Goal: Information Seeking & Learning: Learn about a topic

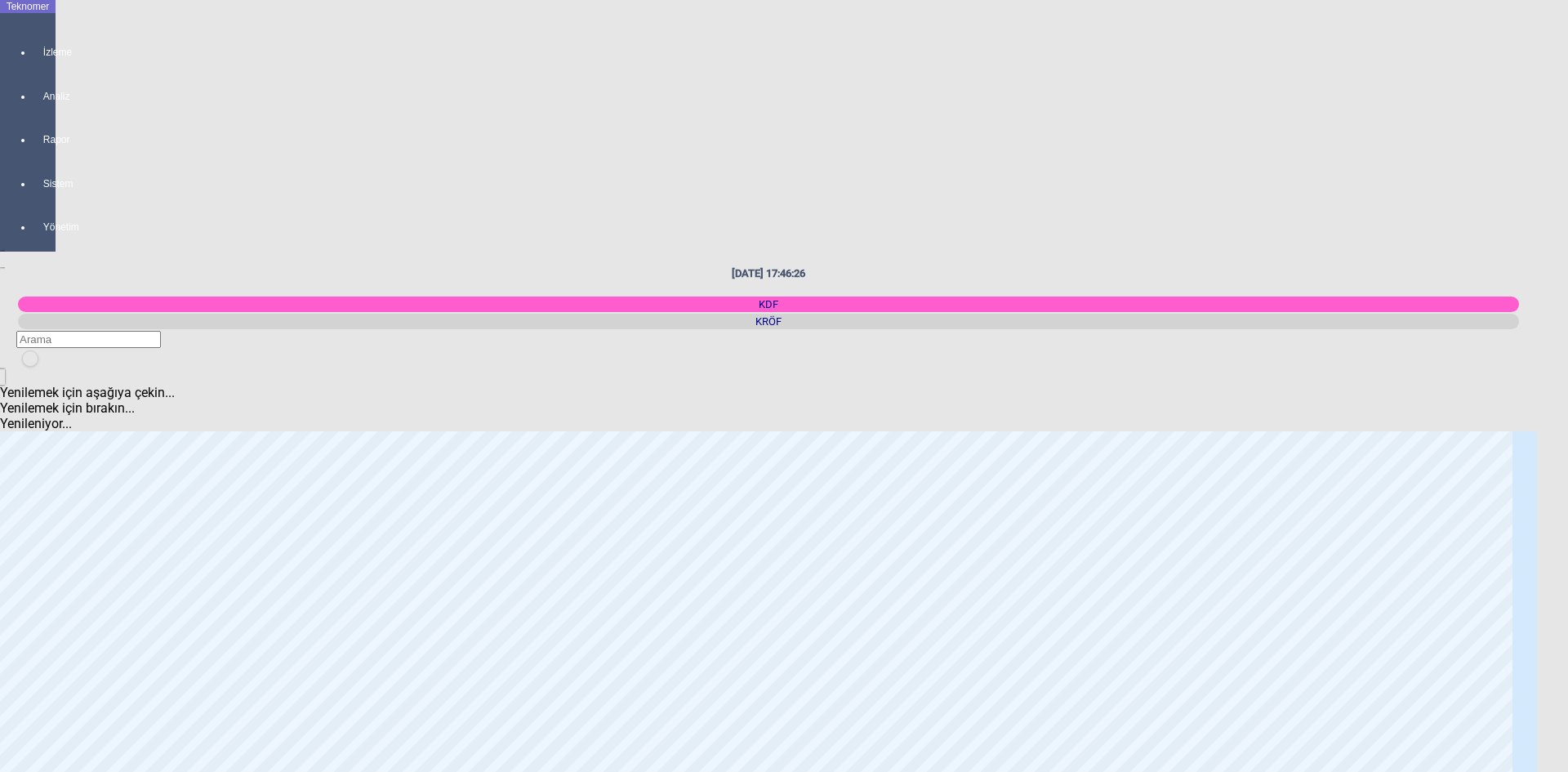
scroll to position [2206, 0]
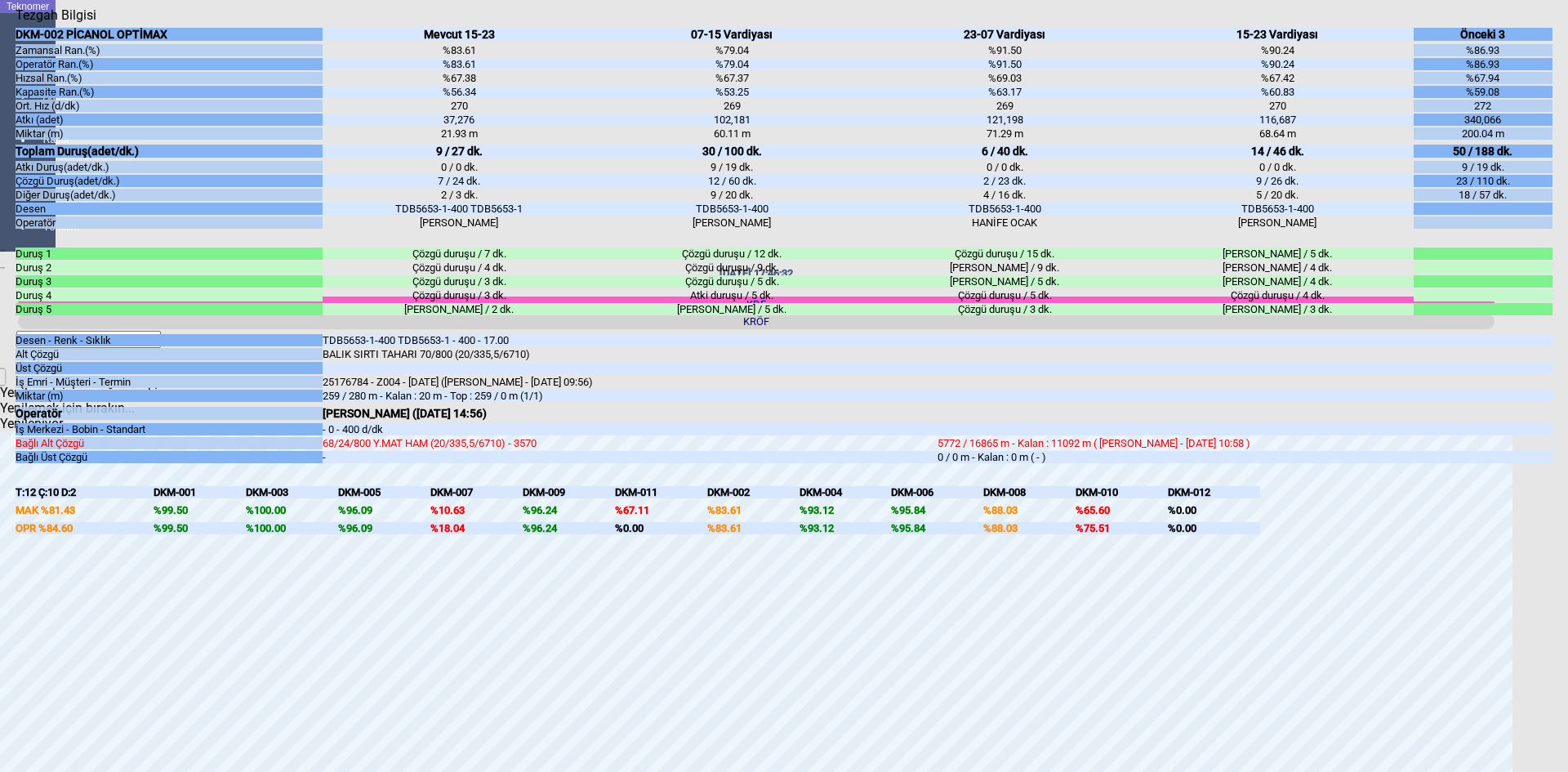
click at [461, 498] on div "DKM-007" at bounding box center [477, 492] width 92 height 12
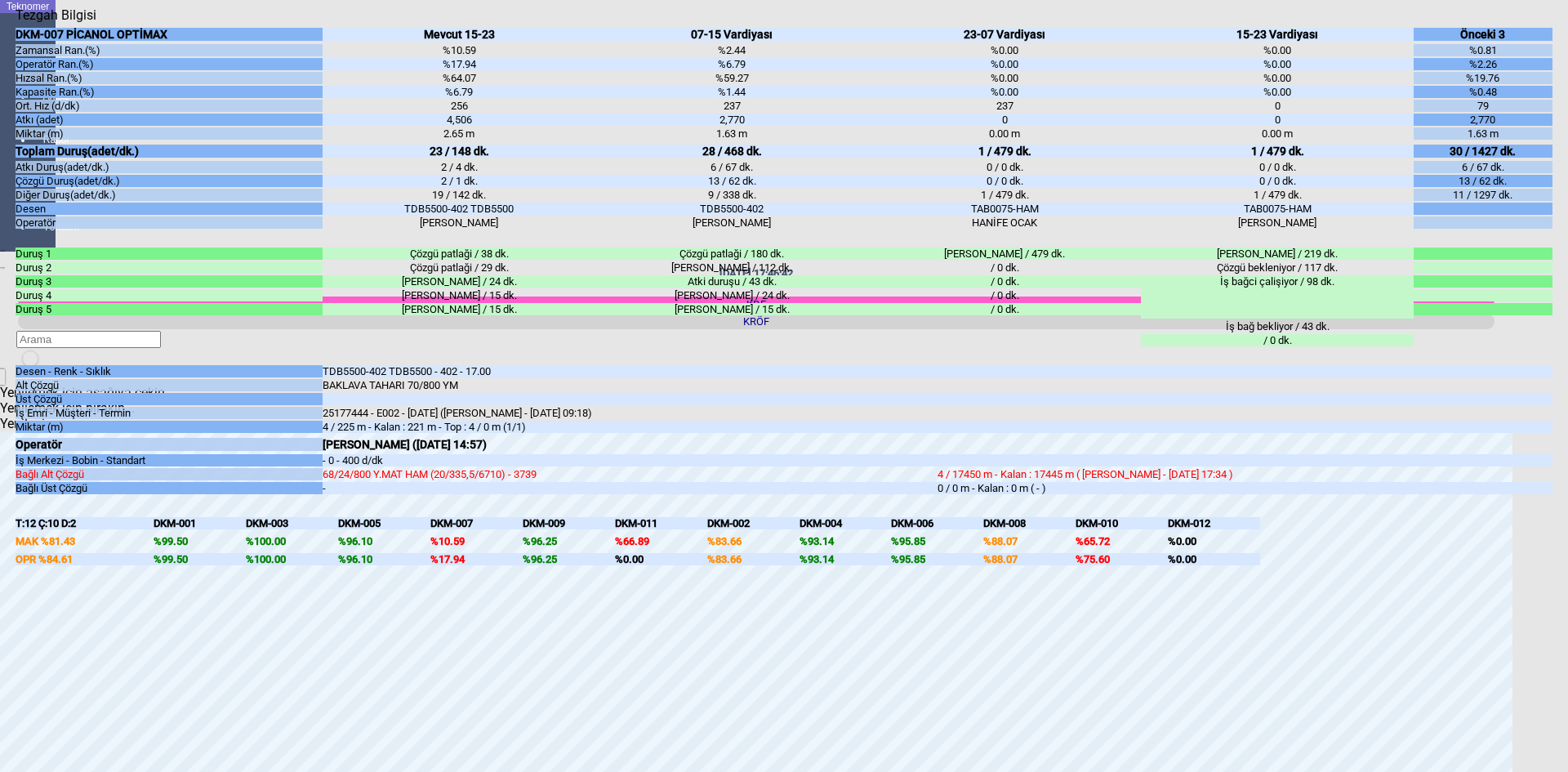
click at [16, 23] on icon "Kapat" at bounding box center [16, 23] width 0 height 0
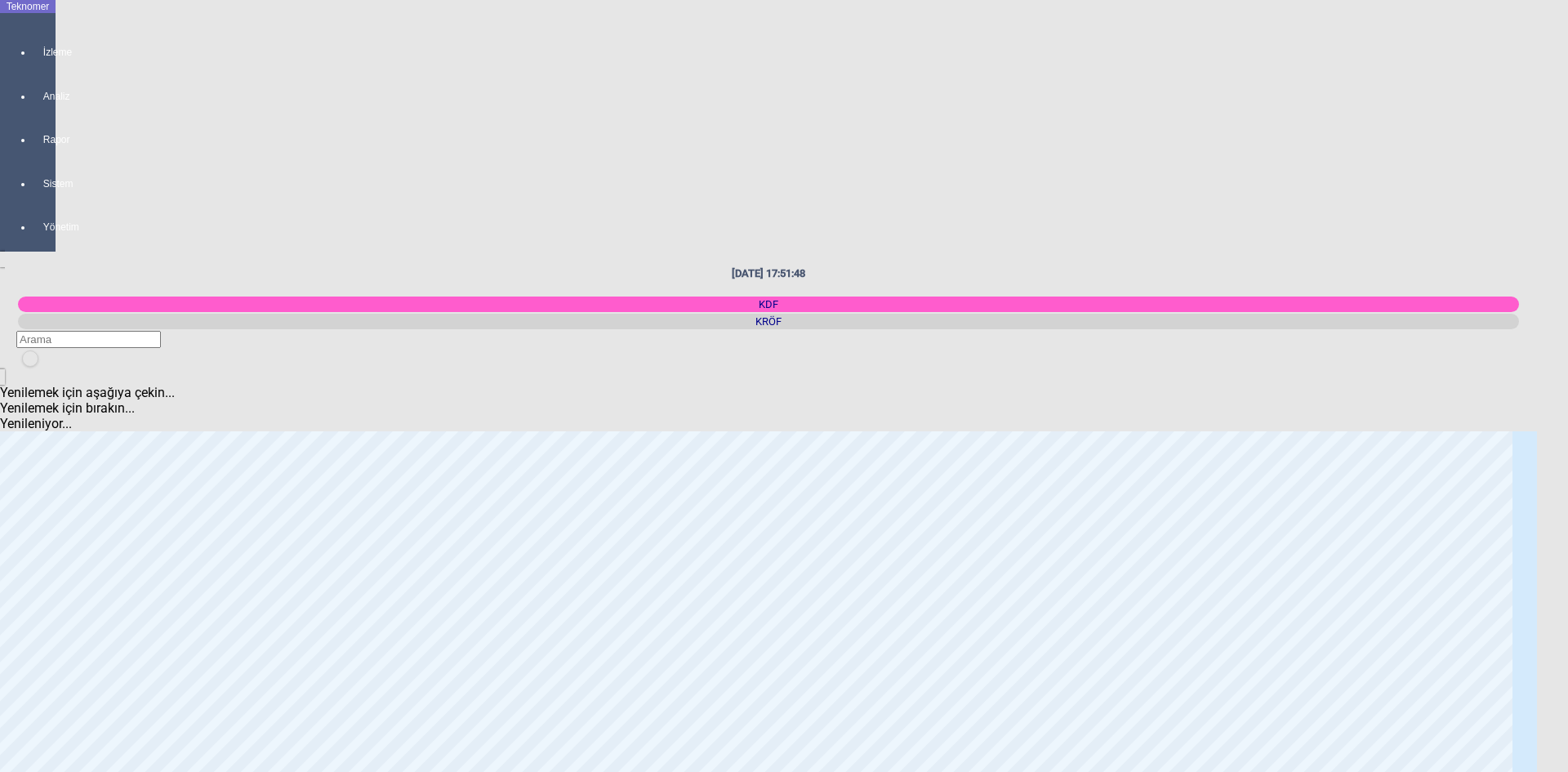
scroll to position [2827, 0]
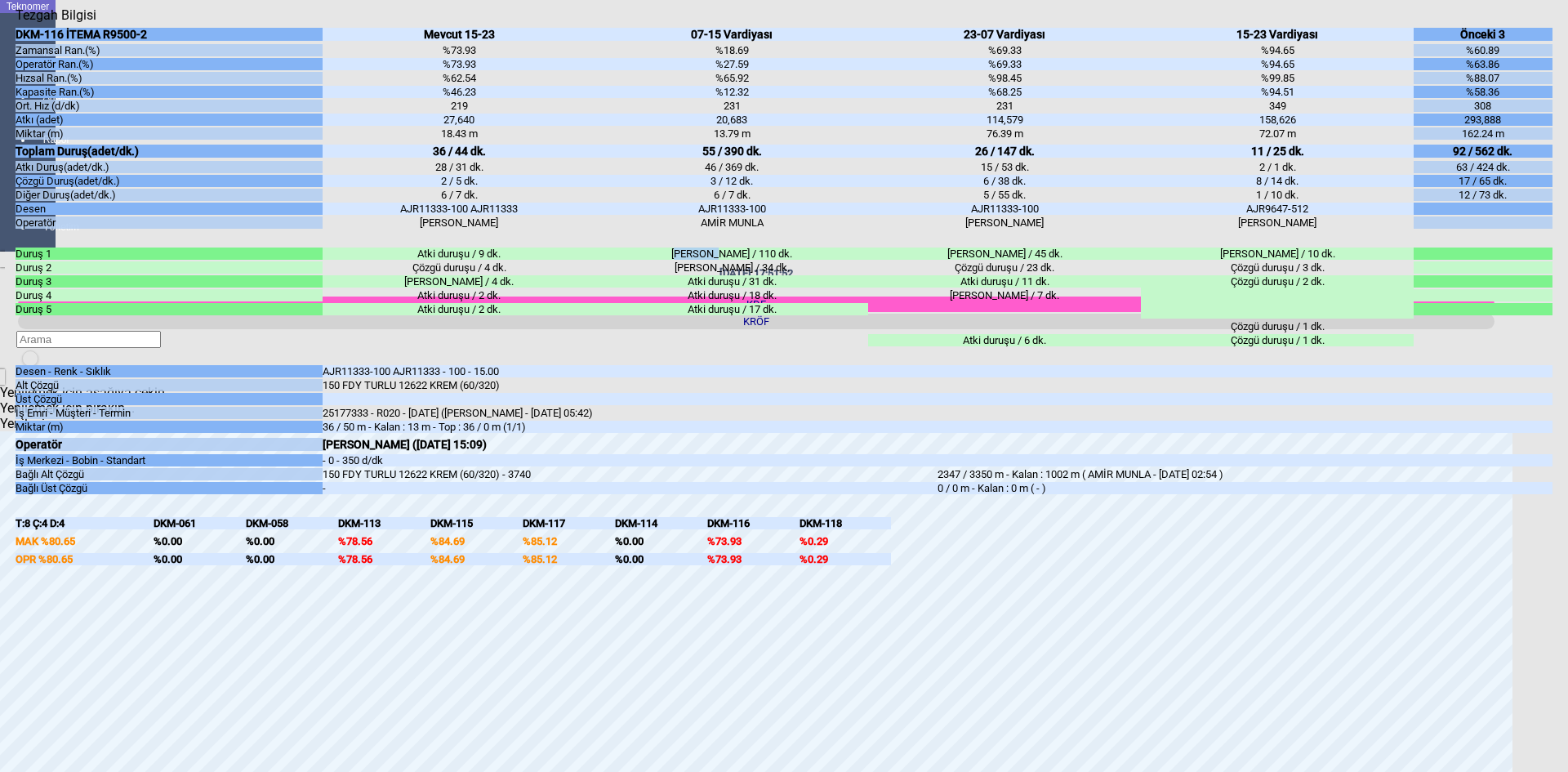
click at [724, 317] on div "[PERSON_NAME] / 110 dk. Makine arizasi / 34 dk. Atki duruşu / 31 dk. Atki duruş…" at bounding box center [732, 281] width 273 height 71
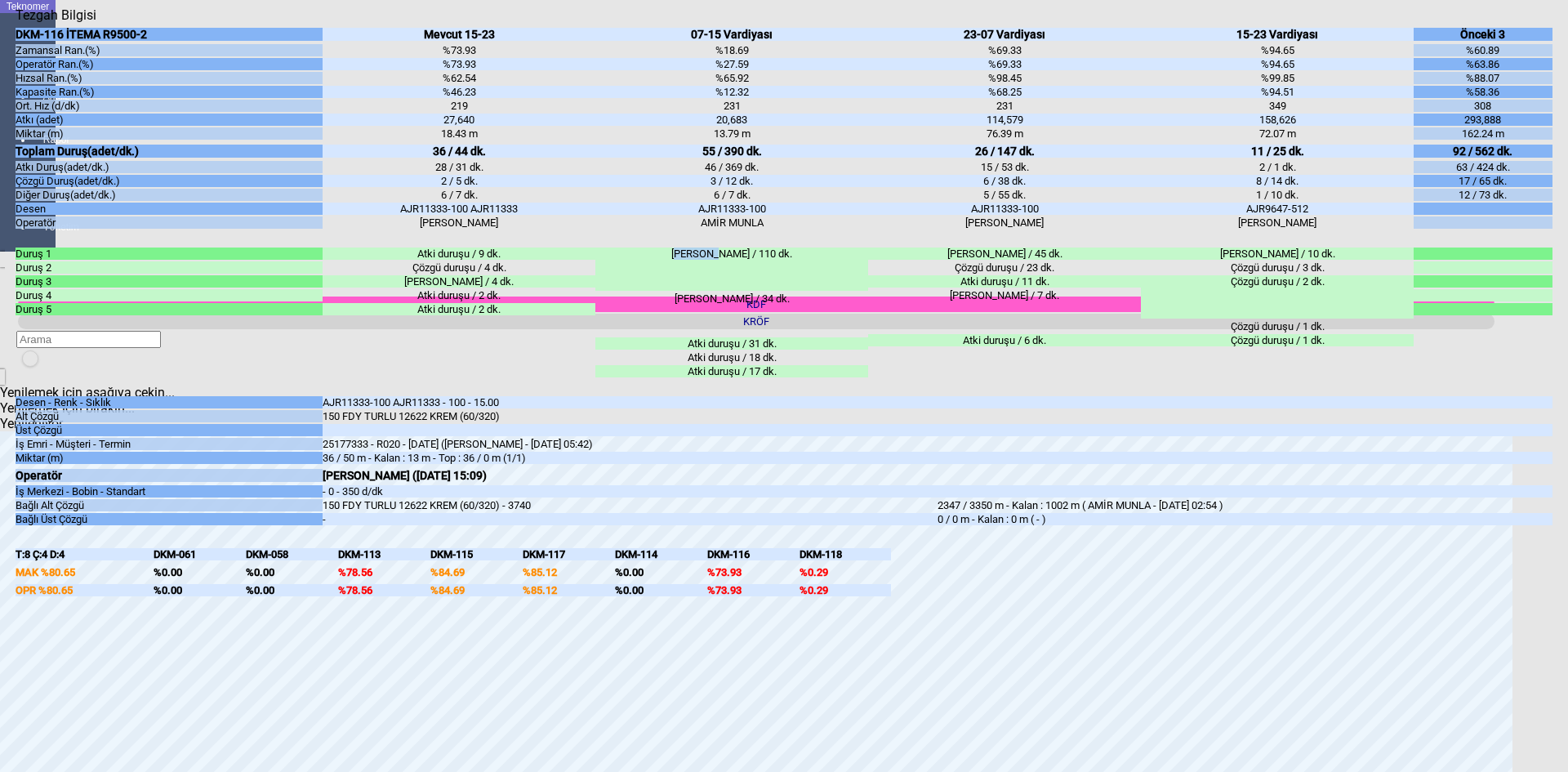
click at [16, 23] on icon "Kapat" at bounding box center [16, 23] width 0 height 0
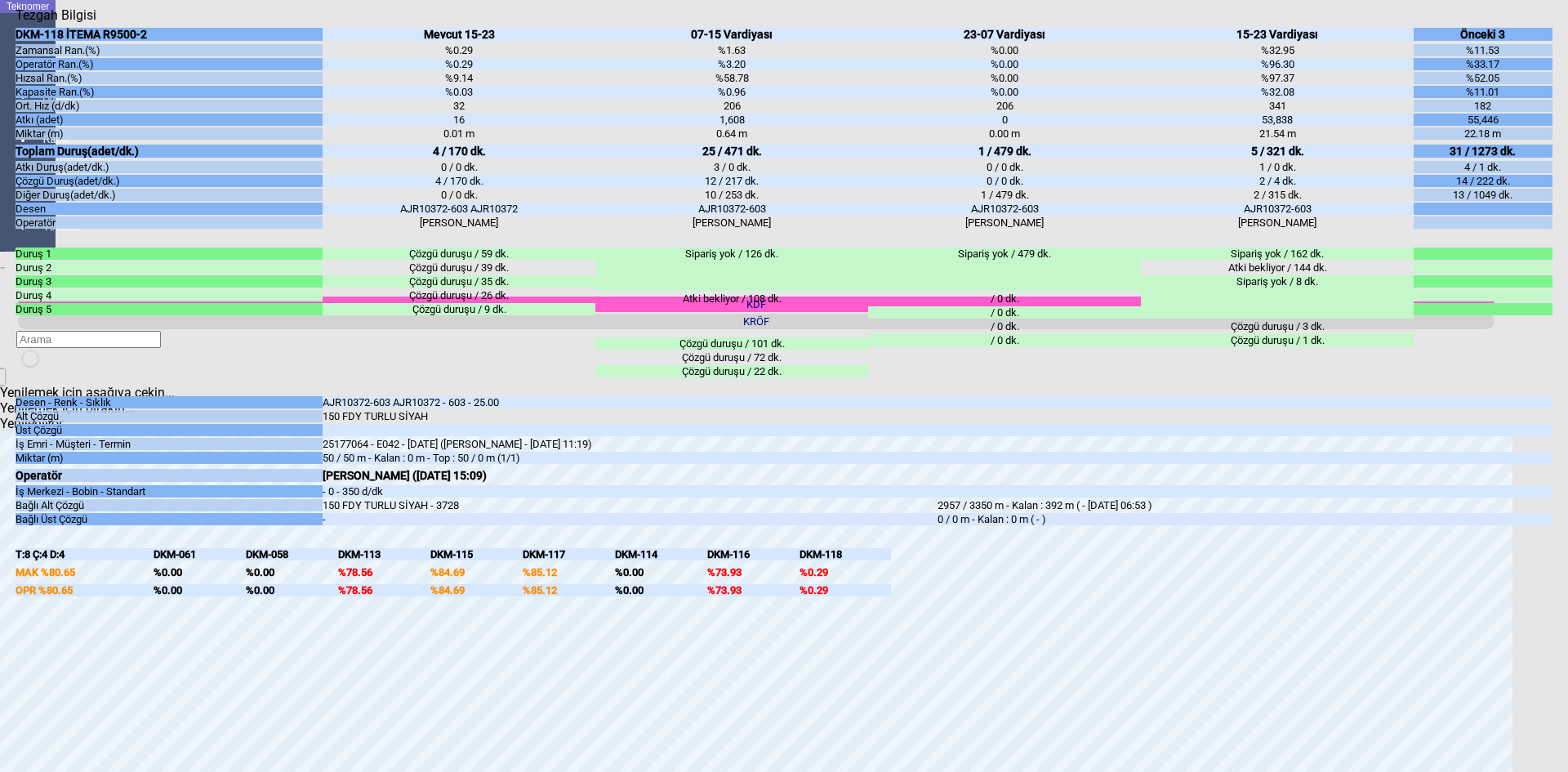
click at [1550, 23] on div "Tezgah Bilgisi" at bounding box center [784, 15] width 1538 height 16
click at [16, 23] on icon "Kapat" at bounding box center [16, 23] width 0 height 0
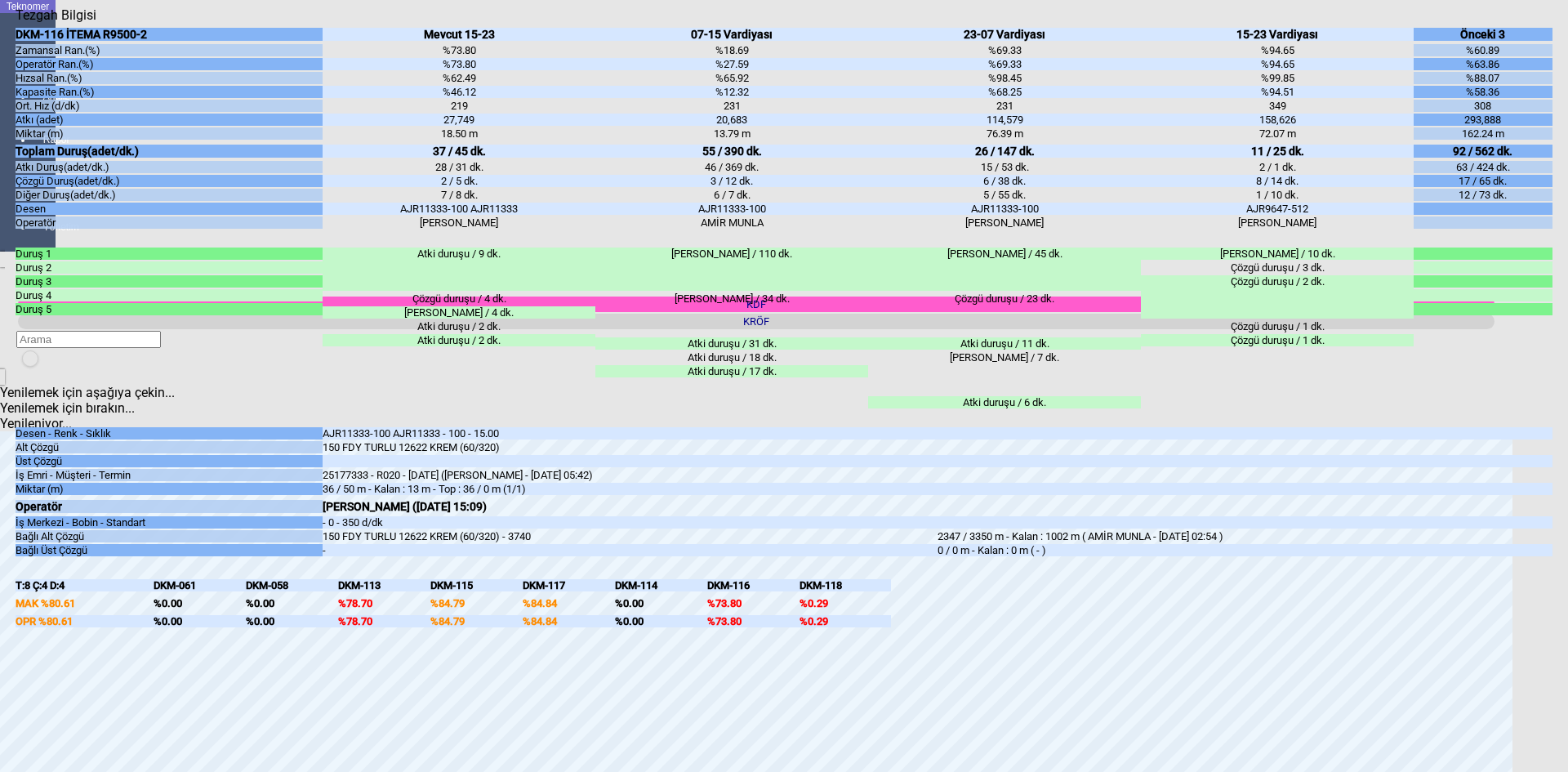
click at [16, 23] on icon "Kapat" at bounding box center [16, 23] width 0 height 0
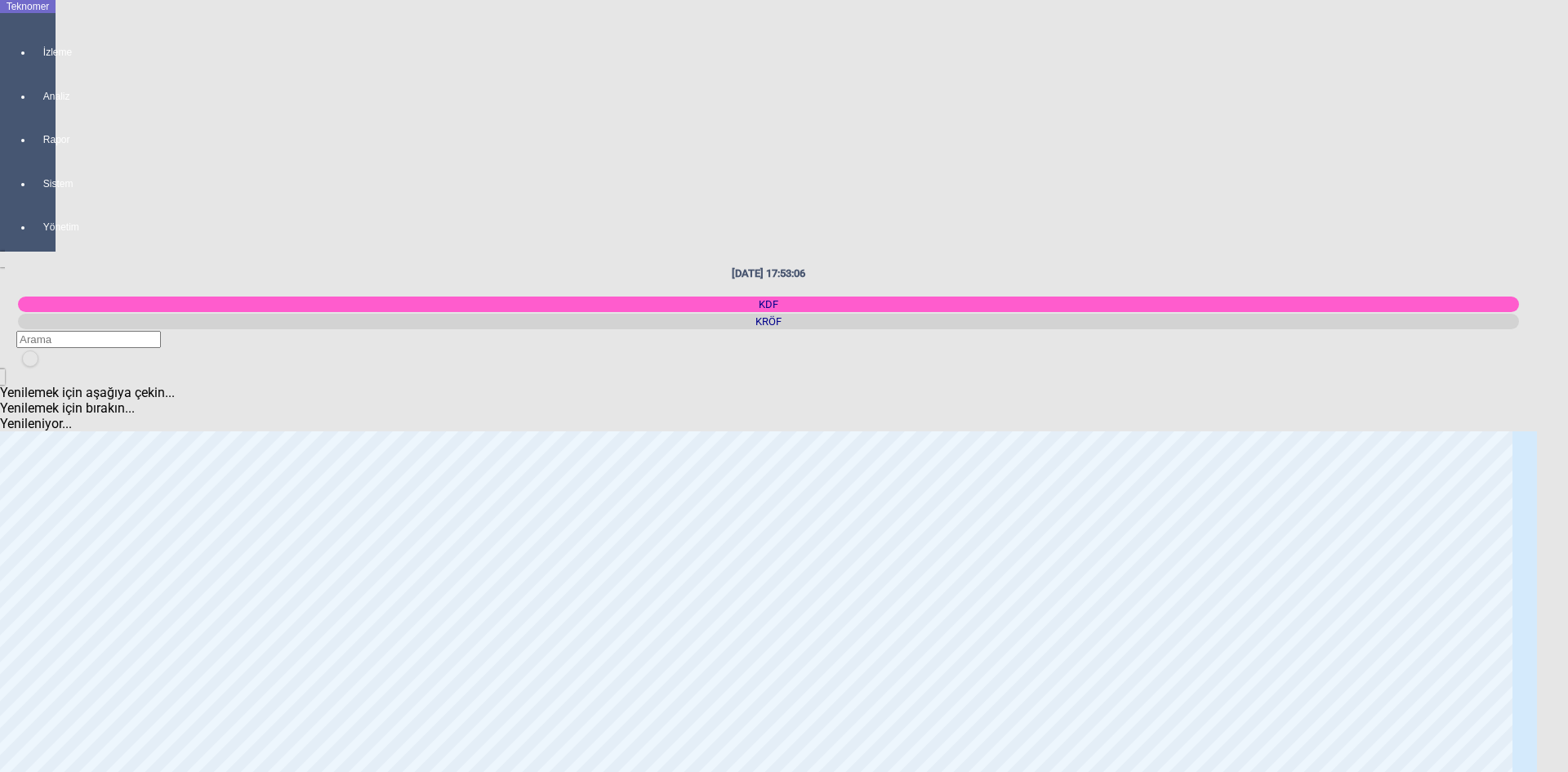
scroll to position [2500, 0]
